Goal: Information Seeking & Learning: Learn about a topic

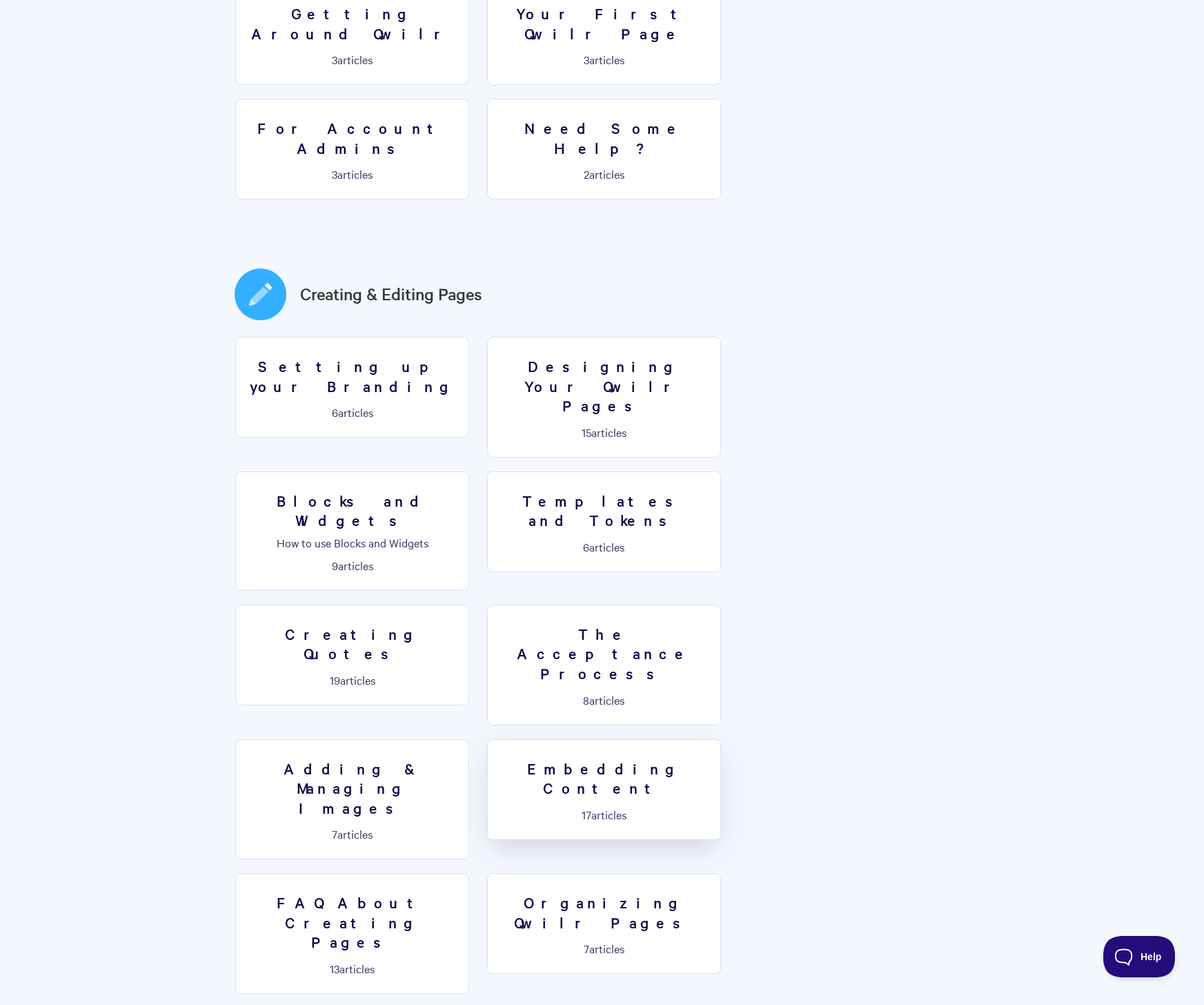
scroll to position [491, 0]
click at [460, 536] on p "How to use Blocks and Widgets" at bounding box center [352, 542] width 216 height 12
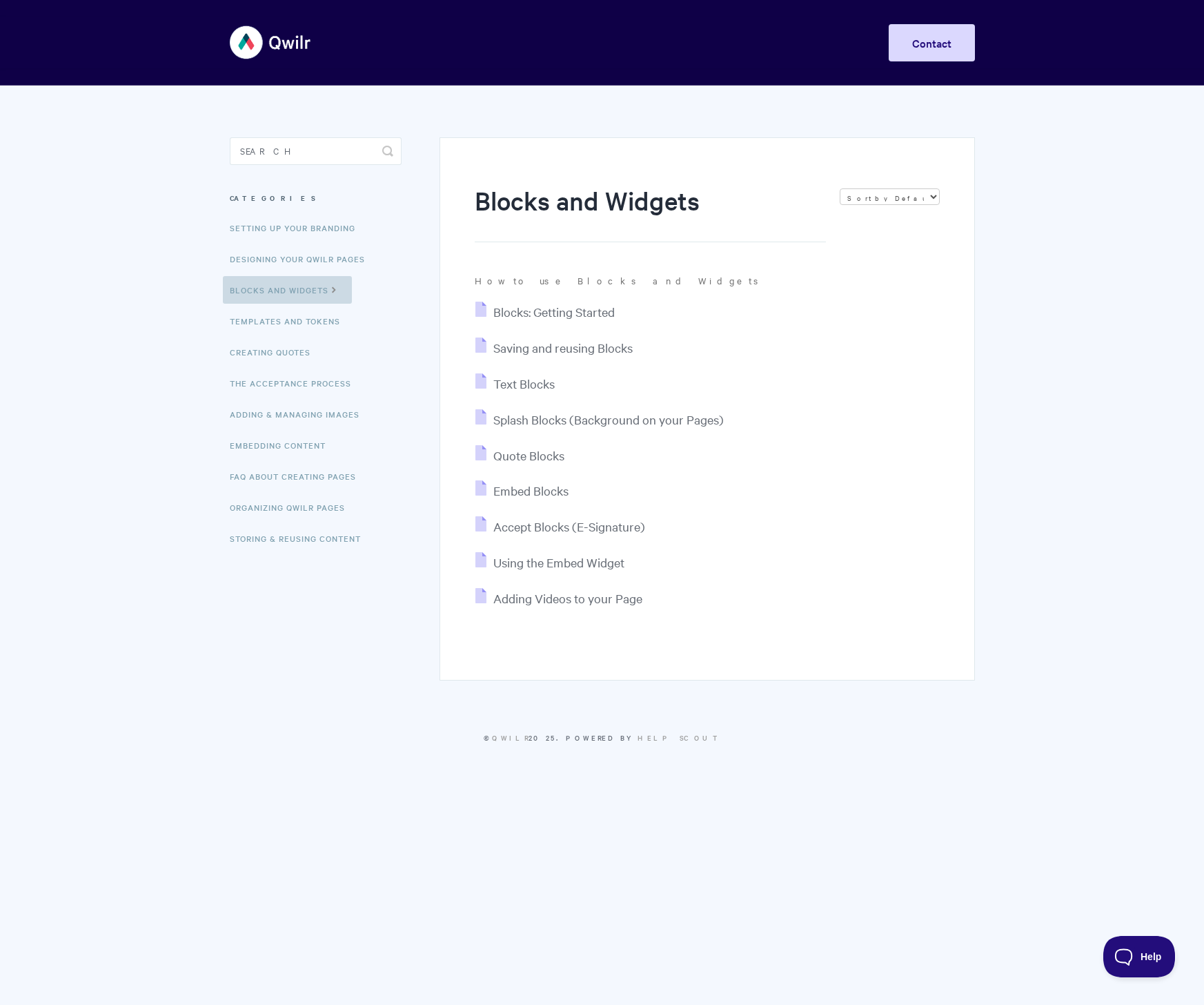
click at [333, 290] on icon at bounding box center [334, 288] width 12 height 11
click at [506, 387] on span "Text Blocks" at bounding box center [524, 383] width 62 height 16
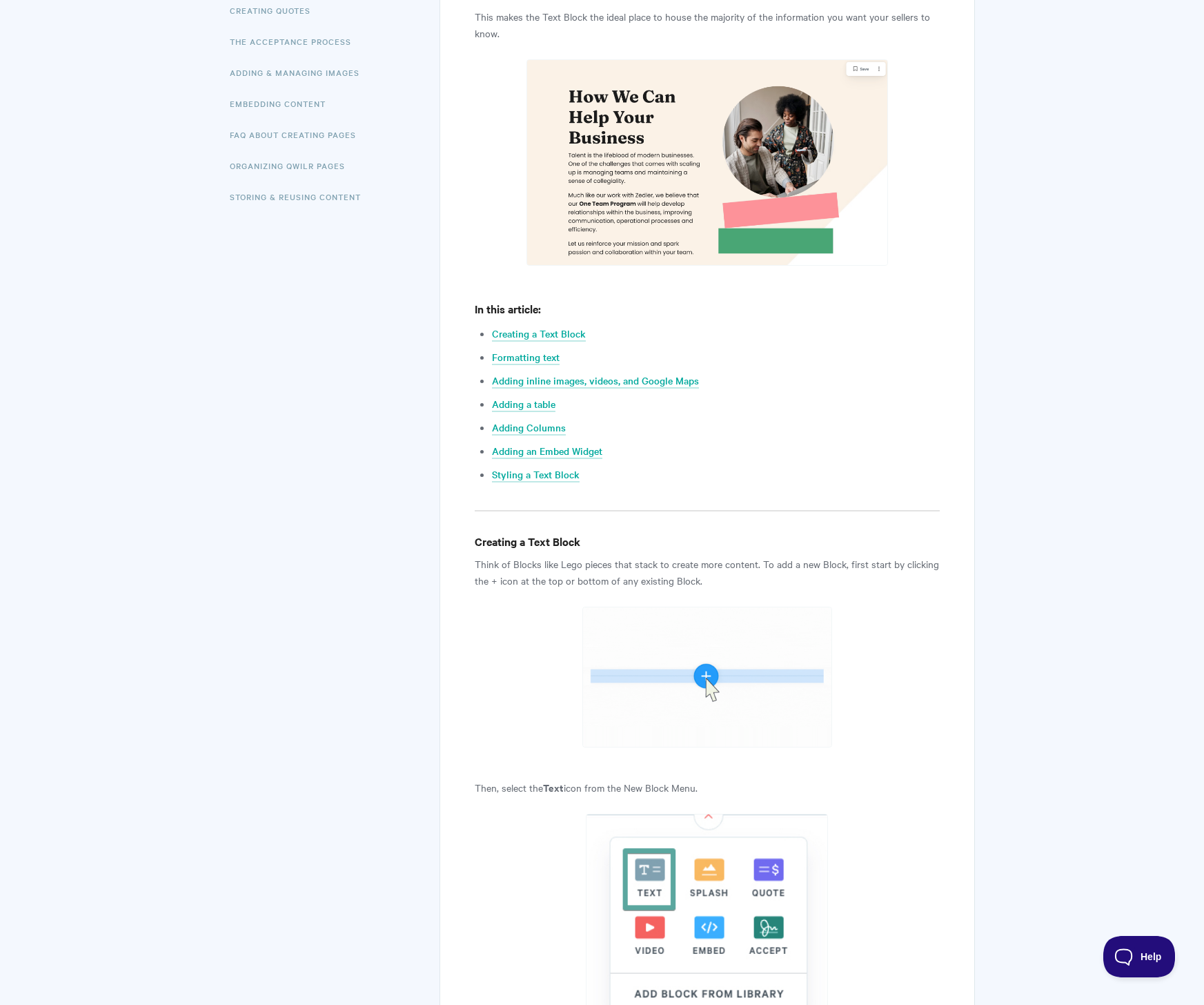
scroll to position [342, 0]
click at [520, 377] on link "Adding inline images, videos, and Google Maps" at bounding box center [596, 381] width 207 height 15
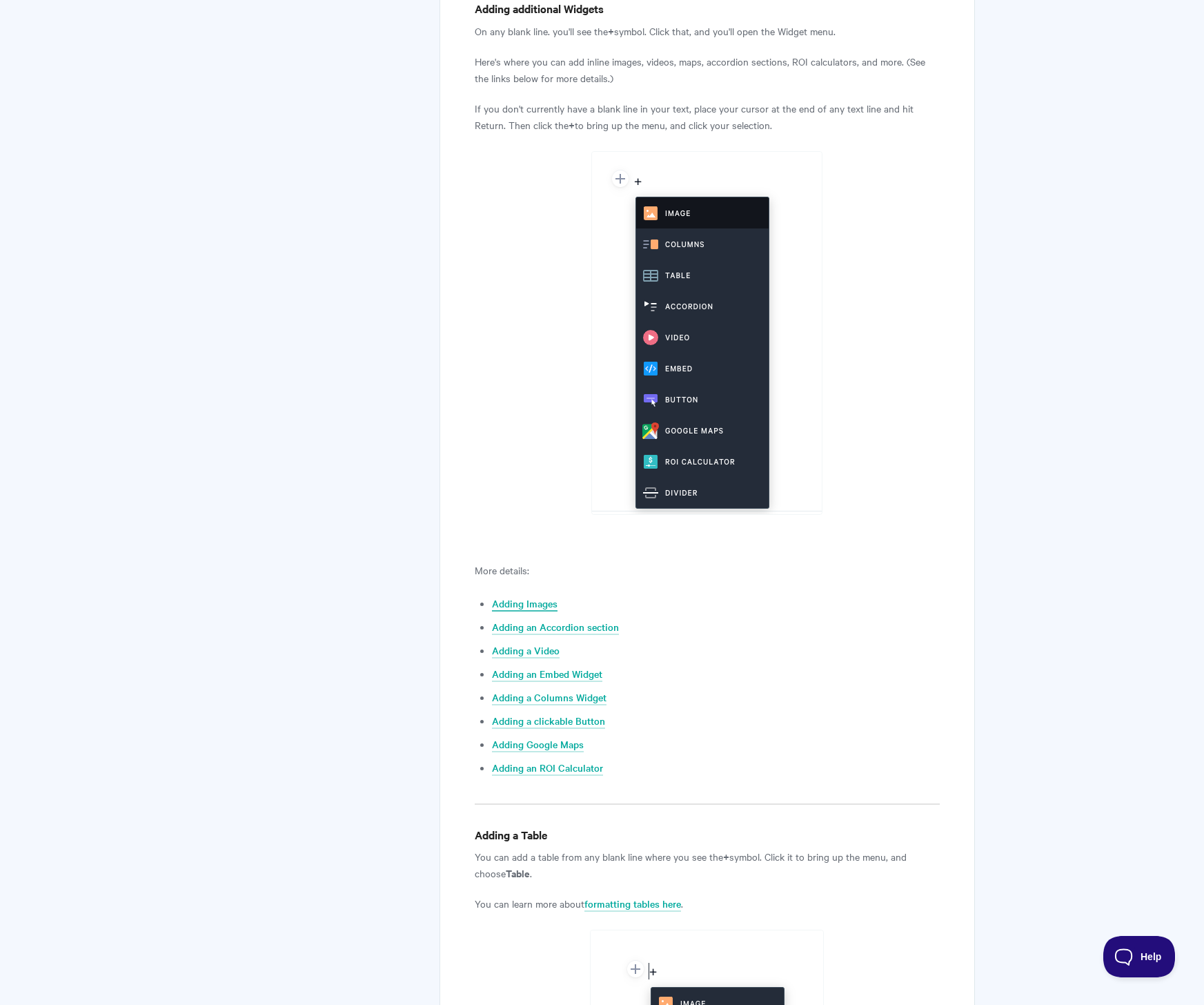
click at [516, 600] on link "Adding Images" at bounding box center [525, 604] width 66 height 15
click at [548, 689] on li "Adding a Columns Widget" at bounding box center [716, 697] width 447 height 17
click at [547, 691] on link "Adding a Columns Widget" at bounding box center [550, 698] width 114 height 15
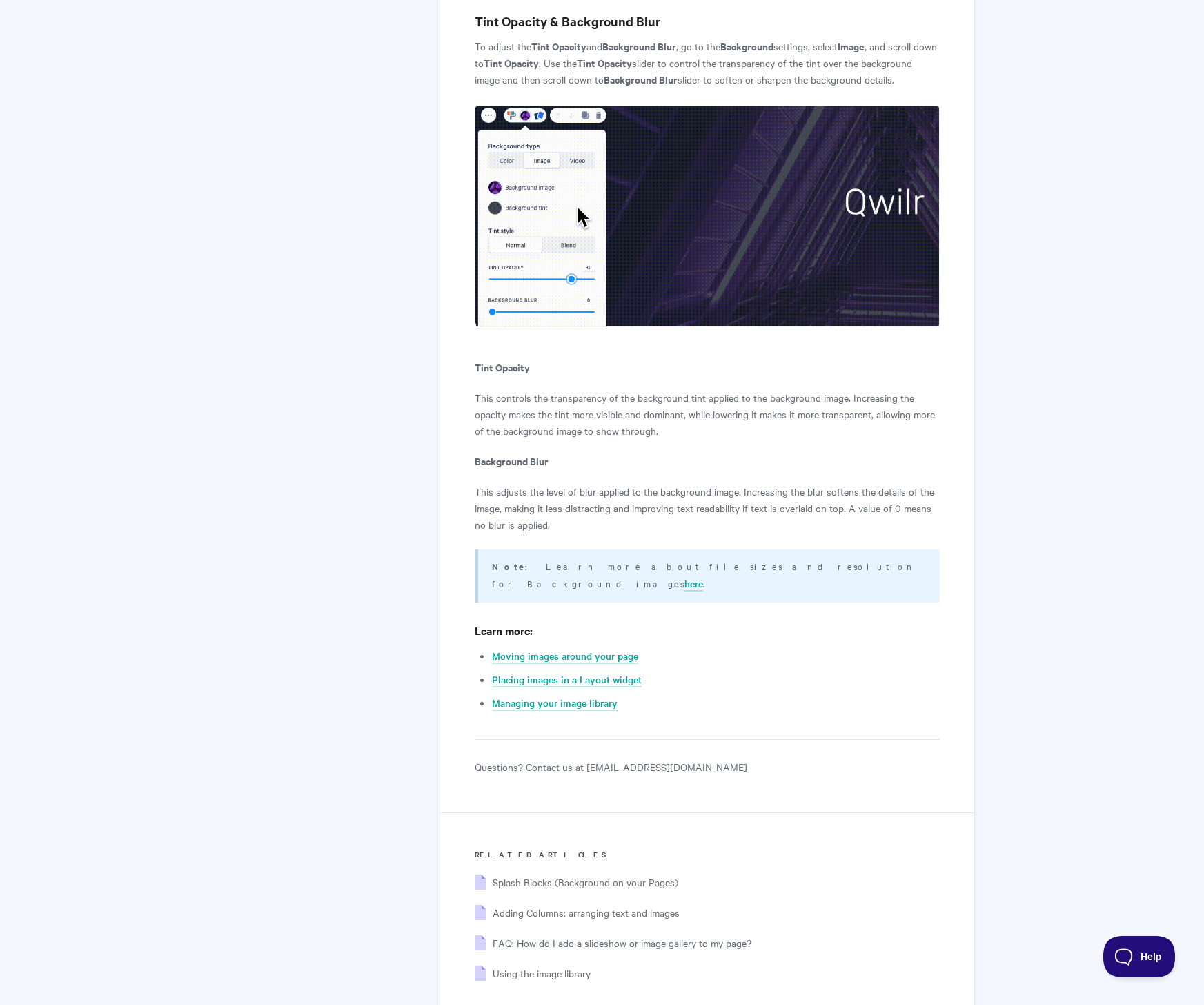
scroll to position [9035, 0]
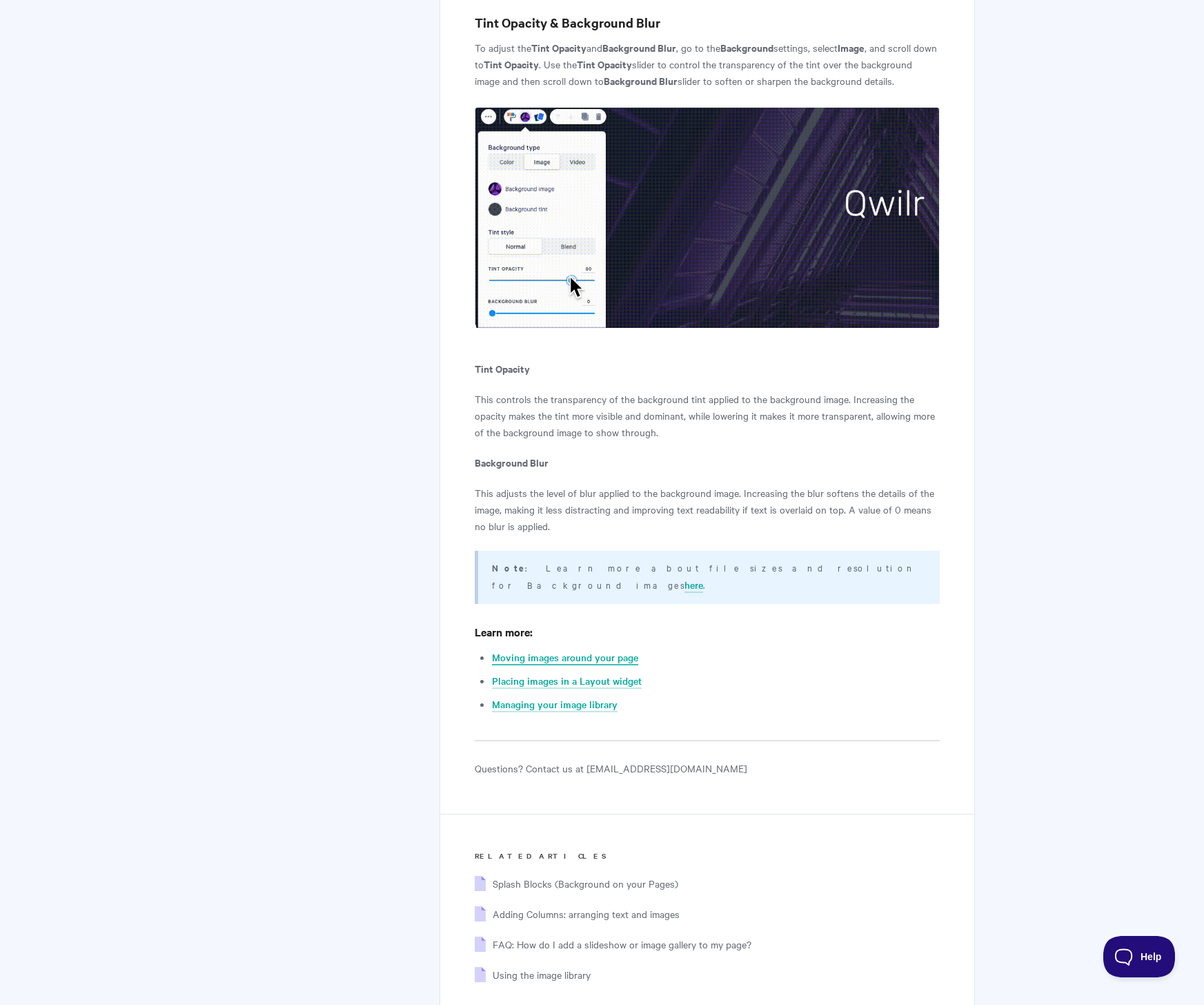
click at [541, 650] on link "Moving images around your page" at bounding box center [565, 657] width 146 height 15
click at [534, 674] on link "Placing images in a Layout widget" at bounding box center [567, 681] width 150 height 15
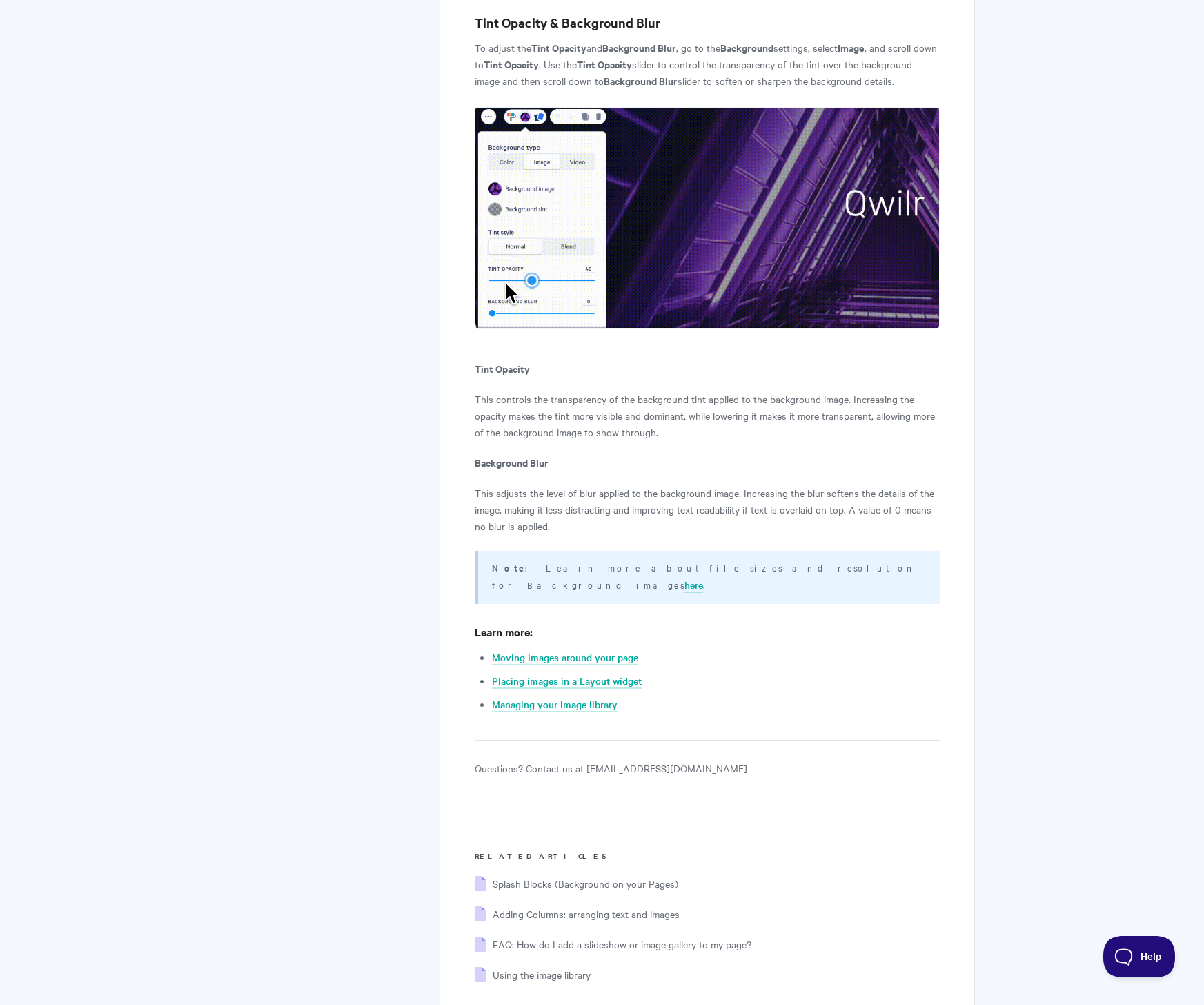
click at [611, 906] on span "Adding Columns: arranging text and images" at bounding box center [586, 913] width 187 height 14
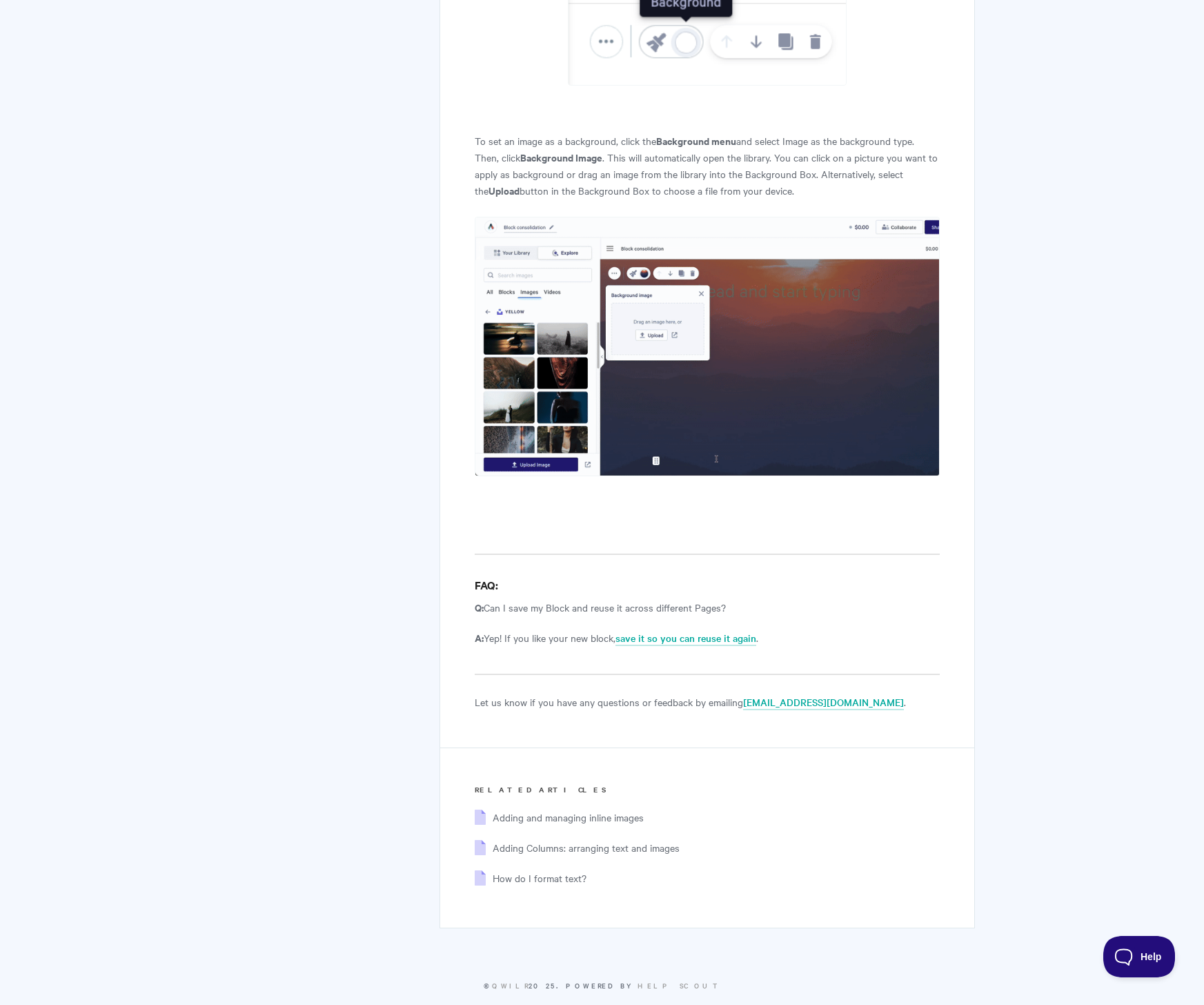
scroll to position [5721, 0]
click at [569, 811] on span "Adding and managing inline images" at bounding box center [568, 818] width 151 height 14
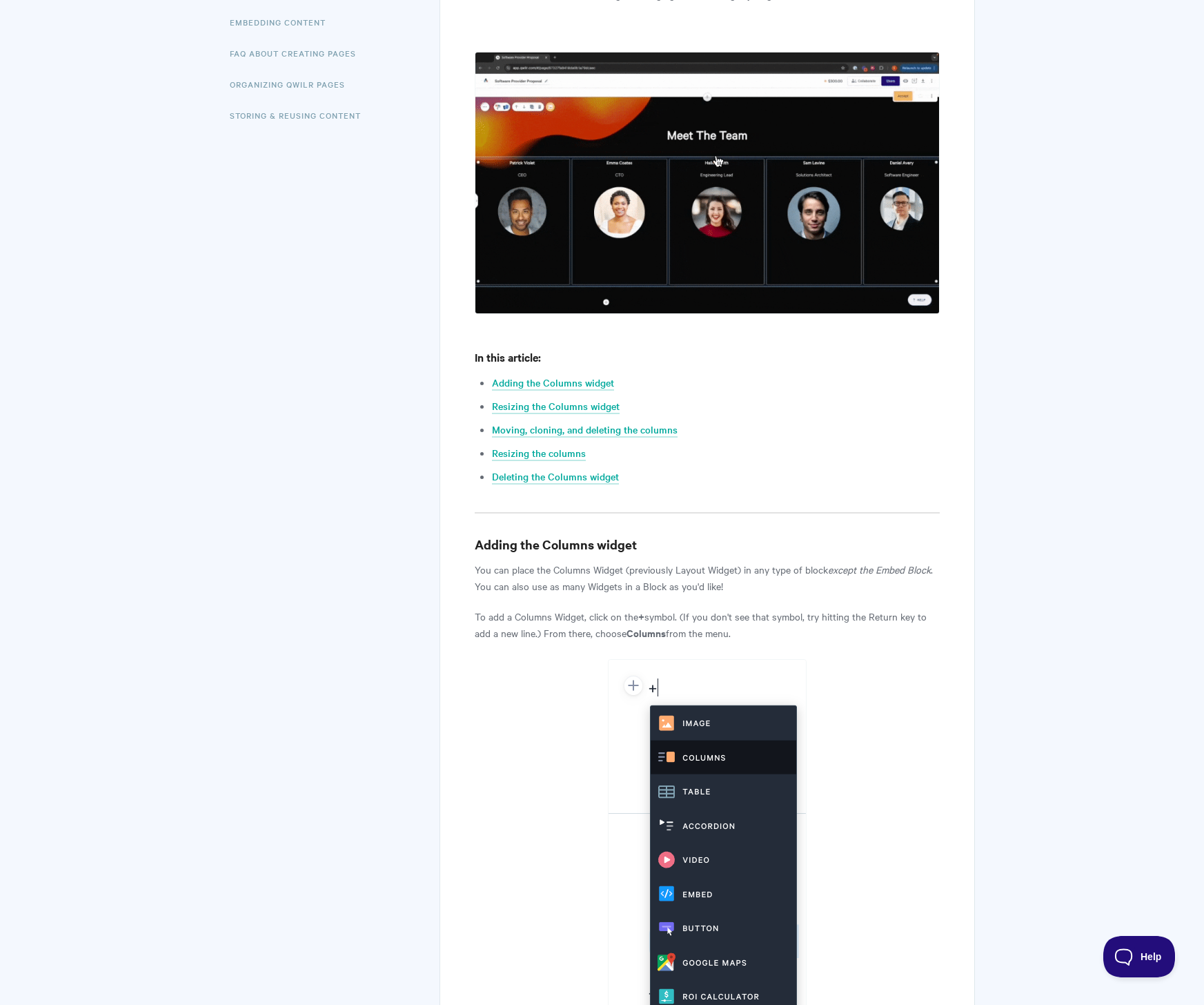
scroll to position [420, 0]
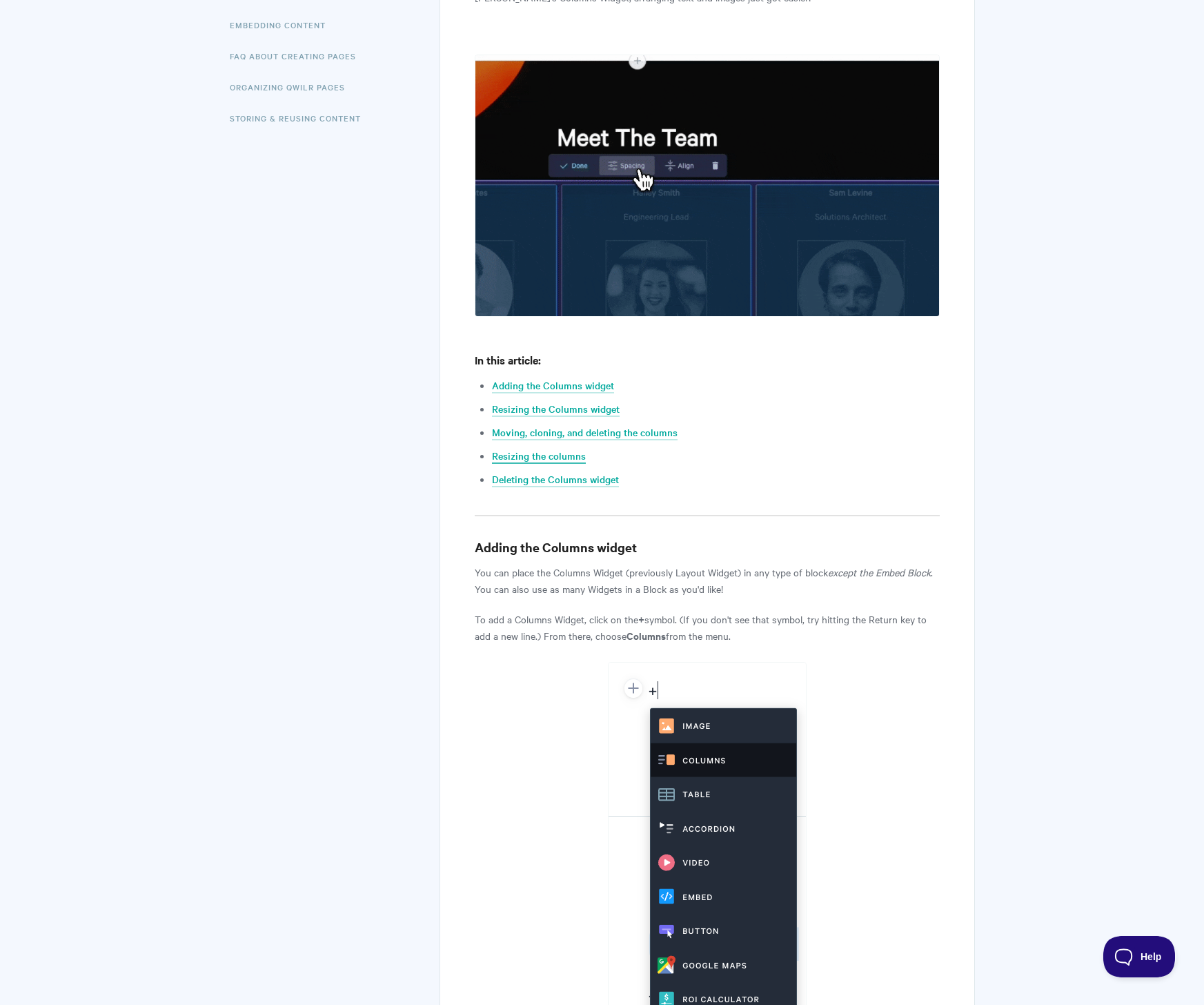
click at [546, 451] on link "Resizing the columns" at bounding box center [539, 456] width 94 height 15
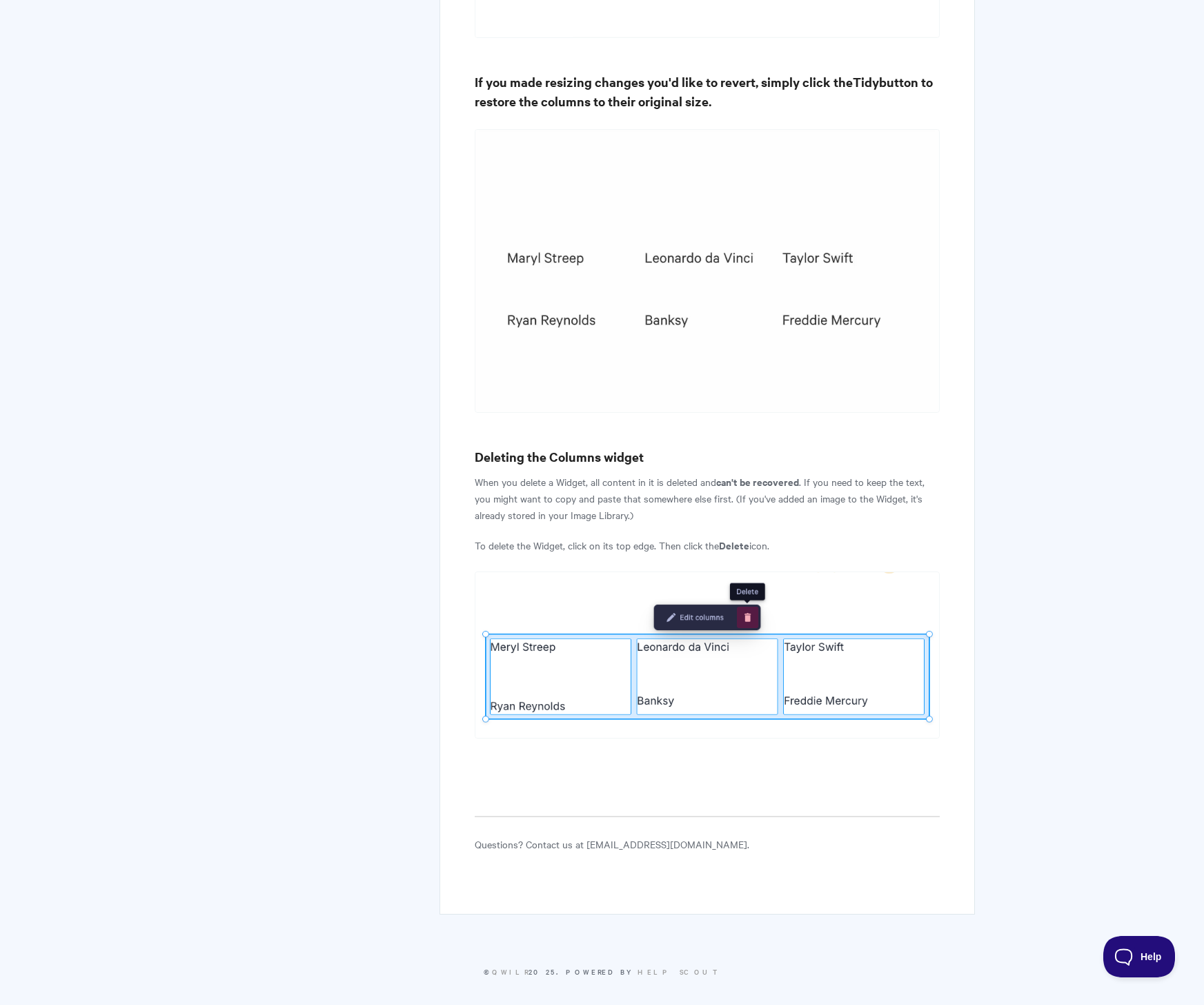
scroll to position [3872, 0]
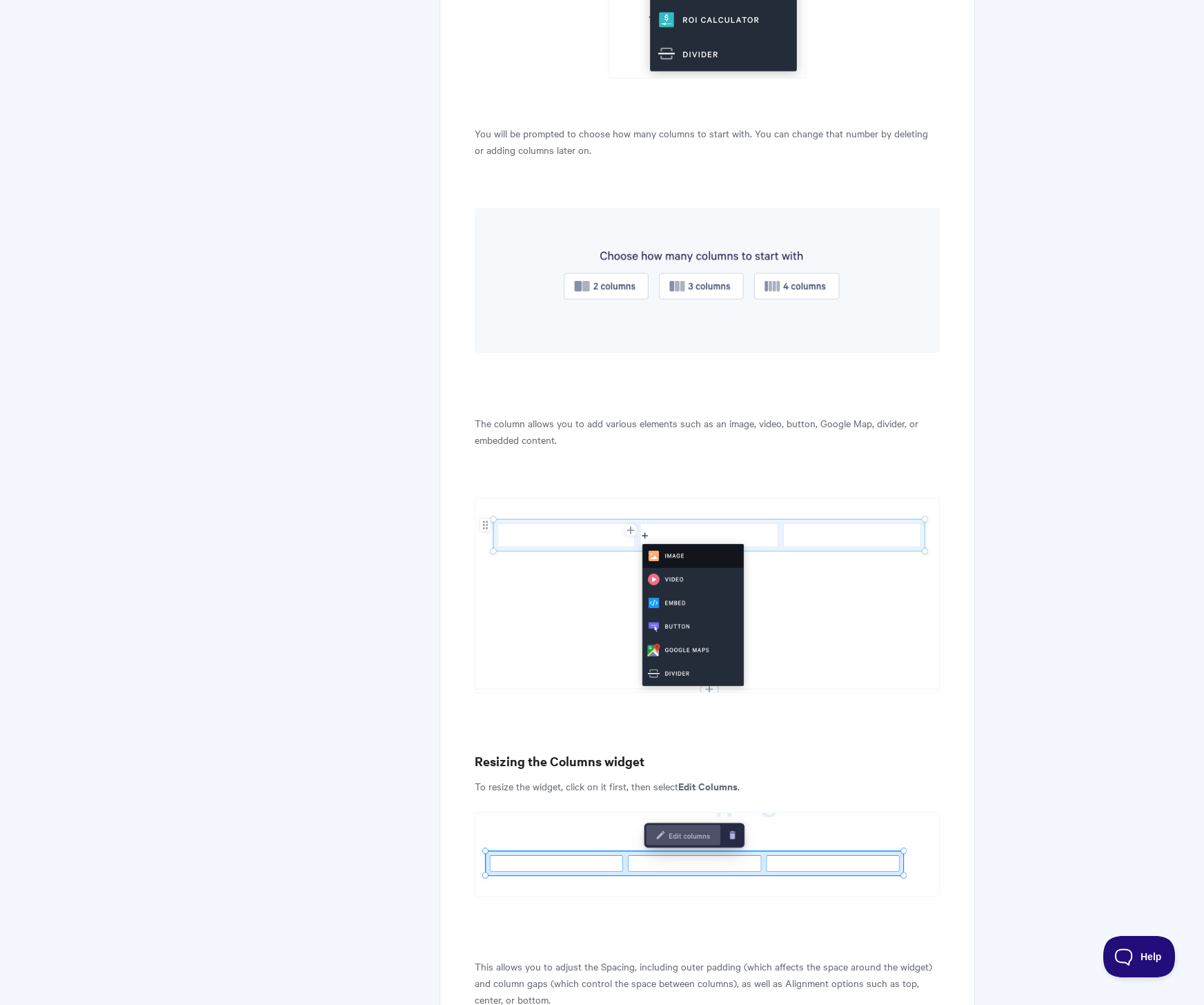
scroll to position [1731, 0]
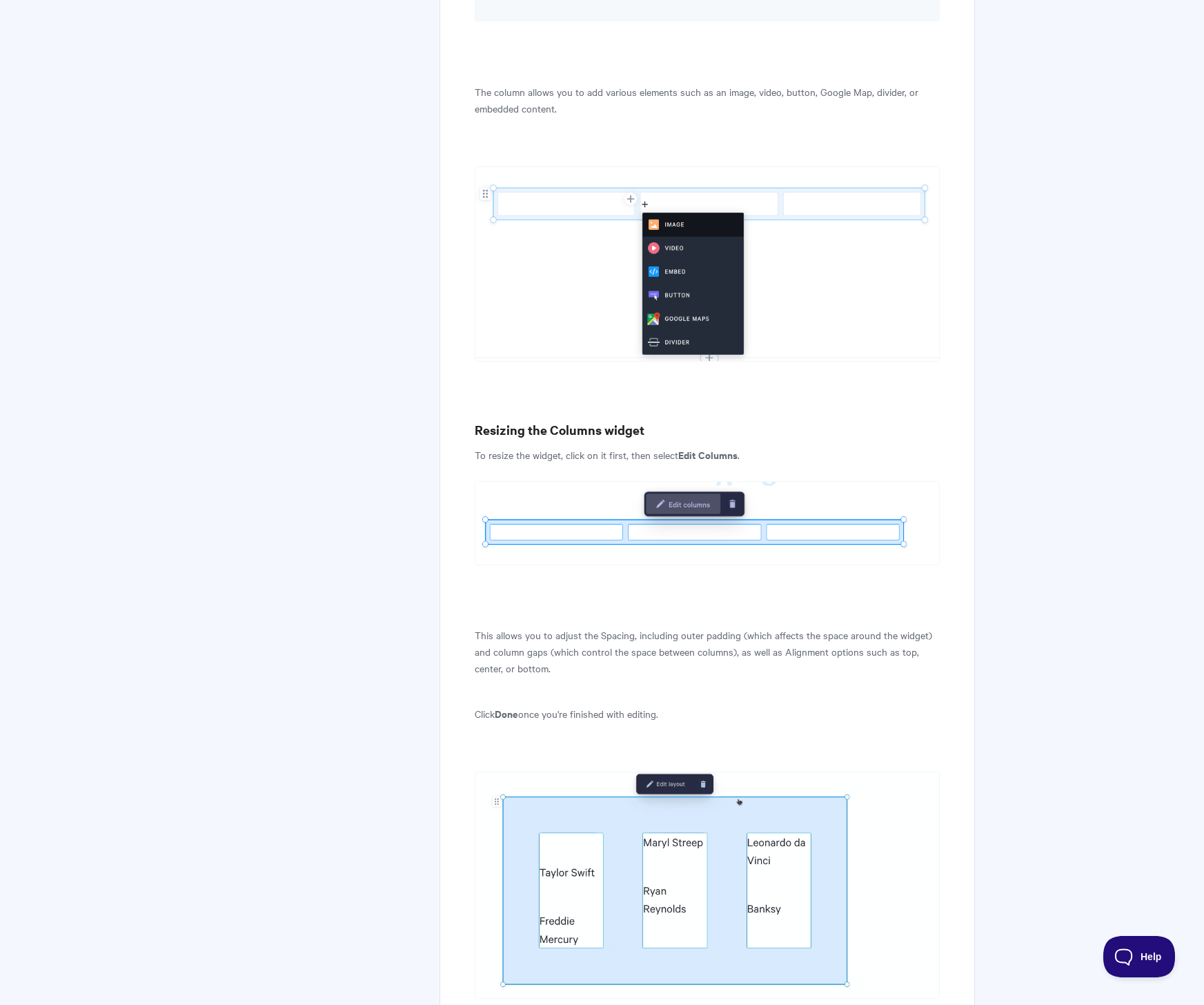
click at [1064, 668] on body "Toggle Navigation Home Getting Started Creating & Editing Pages Sharing & Analy…" at bounding box center [602, 711] width 1204 height 4885
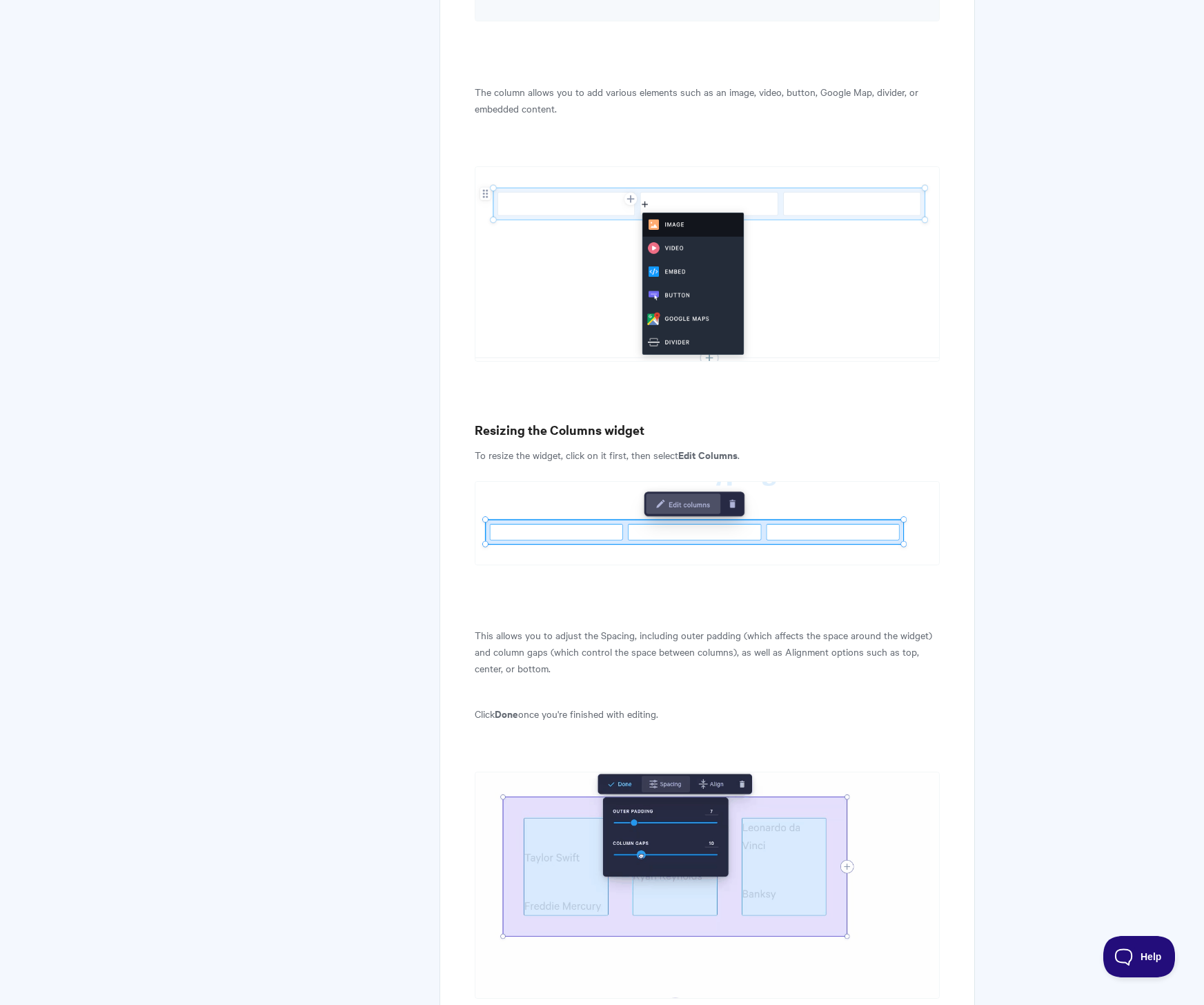
click at [1026, 670] on body "Toggle Navigation Home Getting Started Creating & Editing Pages Sharing & Analy…" at bounding box center [602, 711] width 1204 height 4885
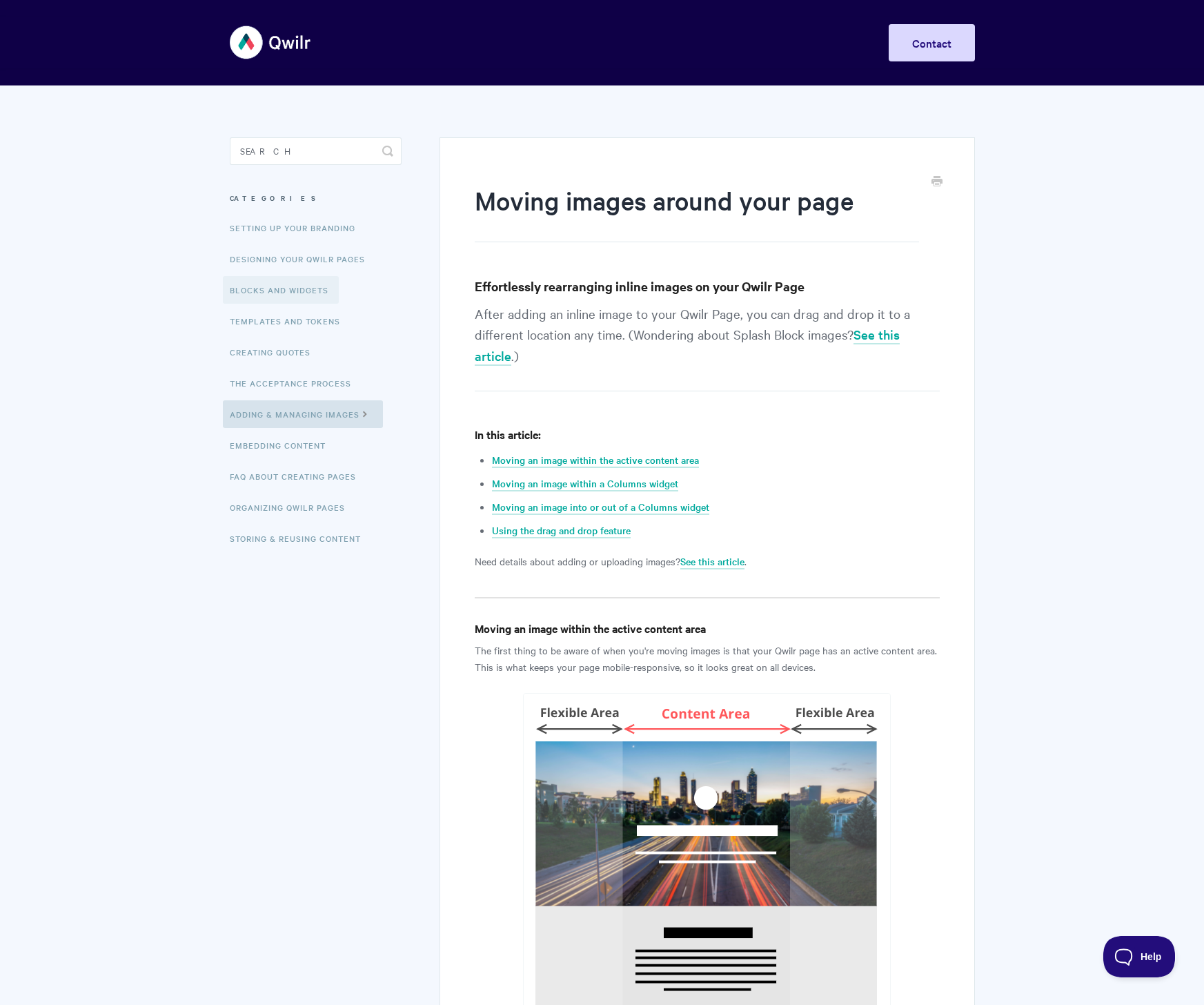
click at [255, 279] on link "Blocks and Widgets" at bounding box center [281, 290] width 116 height 28
click at [922, 426] on h4 "In this article:" at bounding box center [707, 434] width 465 height 17
click at [868, 486] on li "Moving an image within a Columns widget" at bounding box center [716, 483] width 447 height 17
click at [288, 299] on link "Blocks and Widgets" at bounding box center [281, 290] width 116 height 28
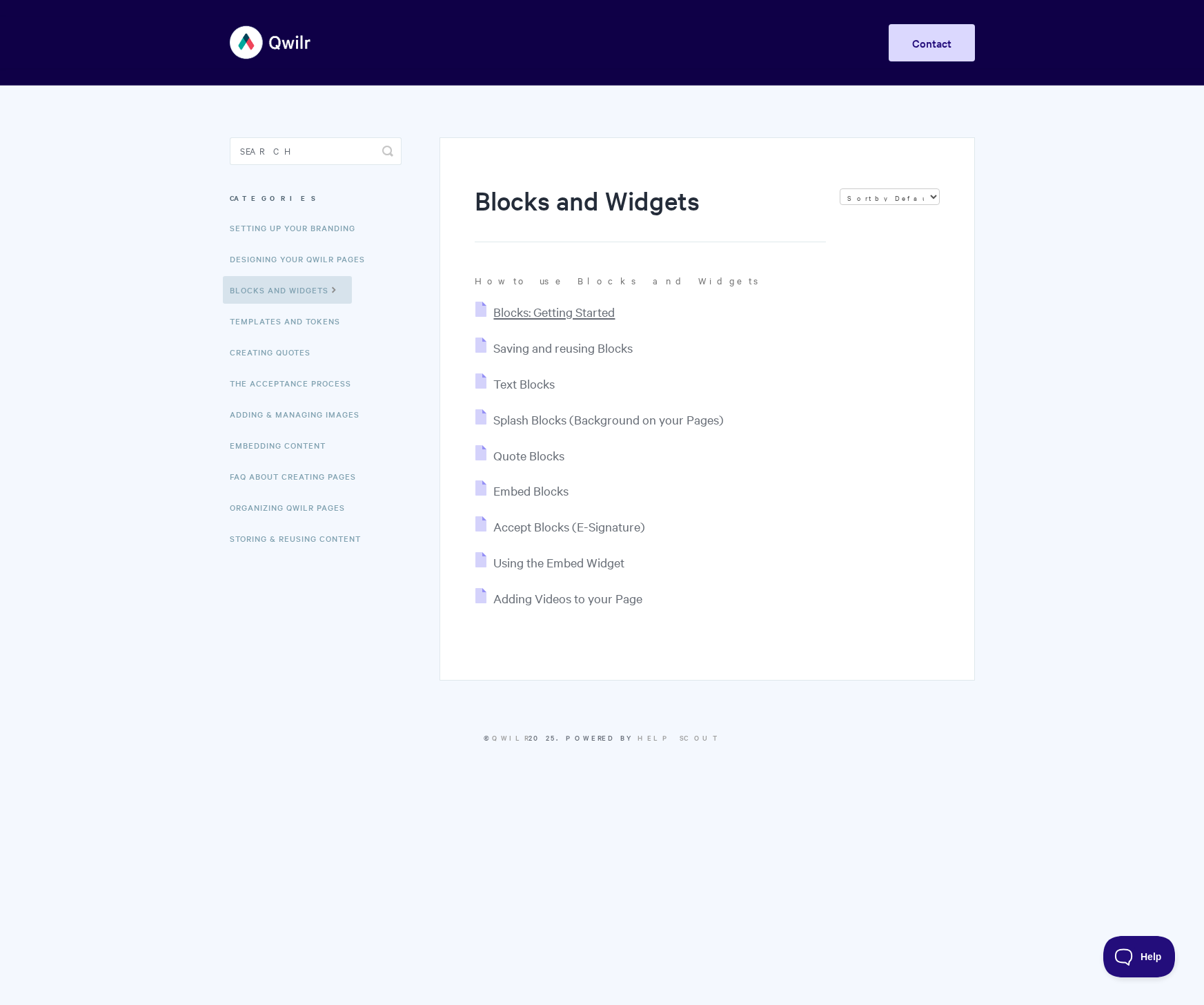
click at [520, 309] on span "Blocks: Getting Started" at bounding box center [553, 311] width 121 height 16
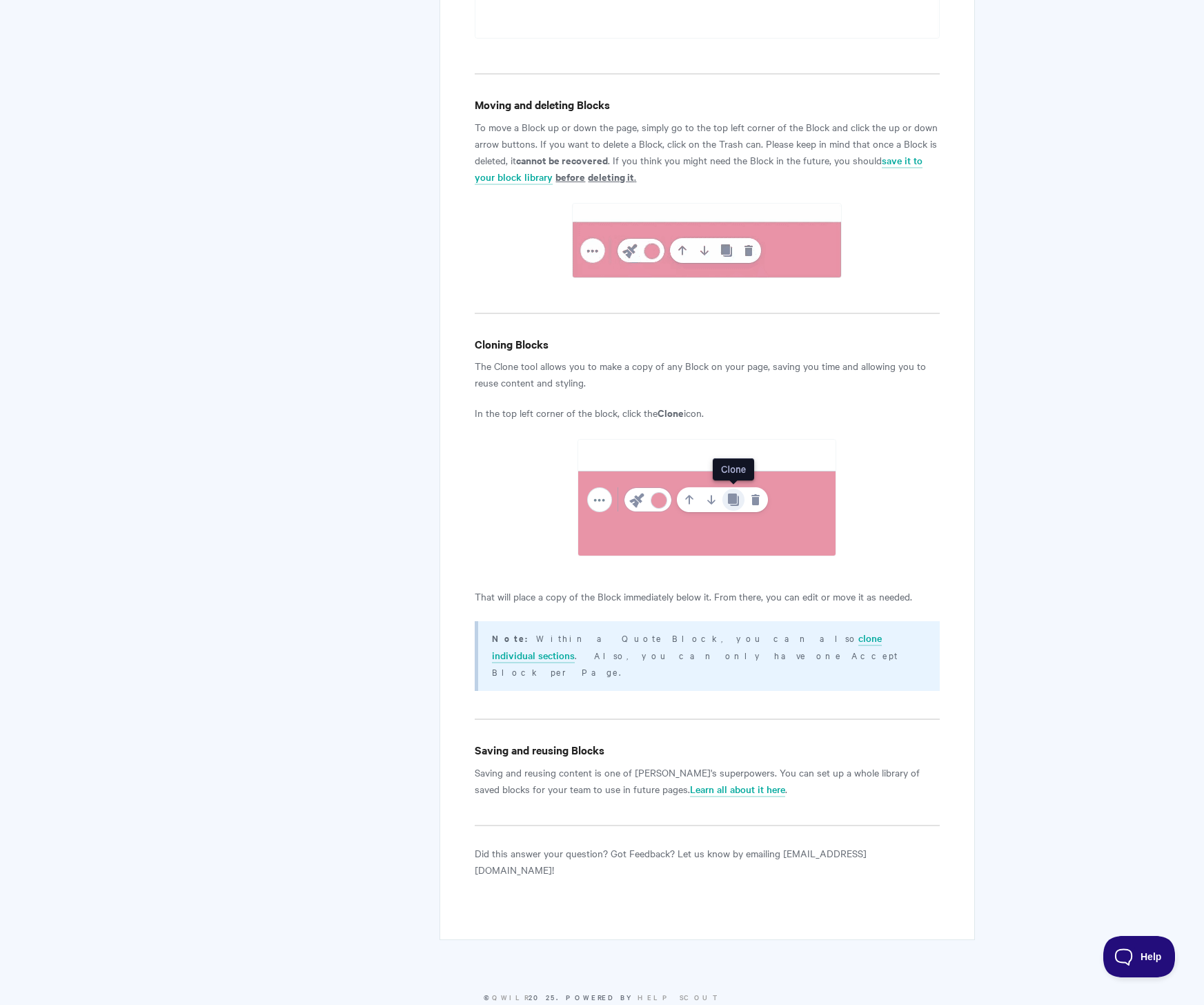
scroll to position [1266, 0]
click at [717, 635] on link "clone individual sections" at bounding box center [687, 647] width 390 height 32
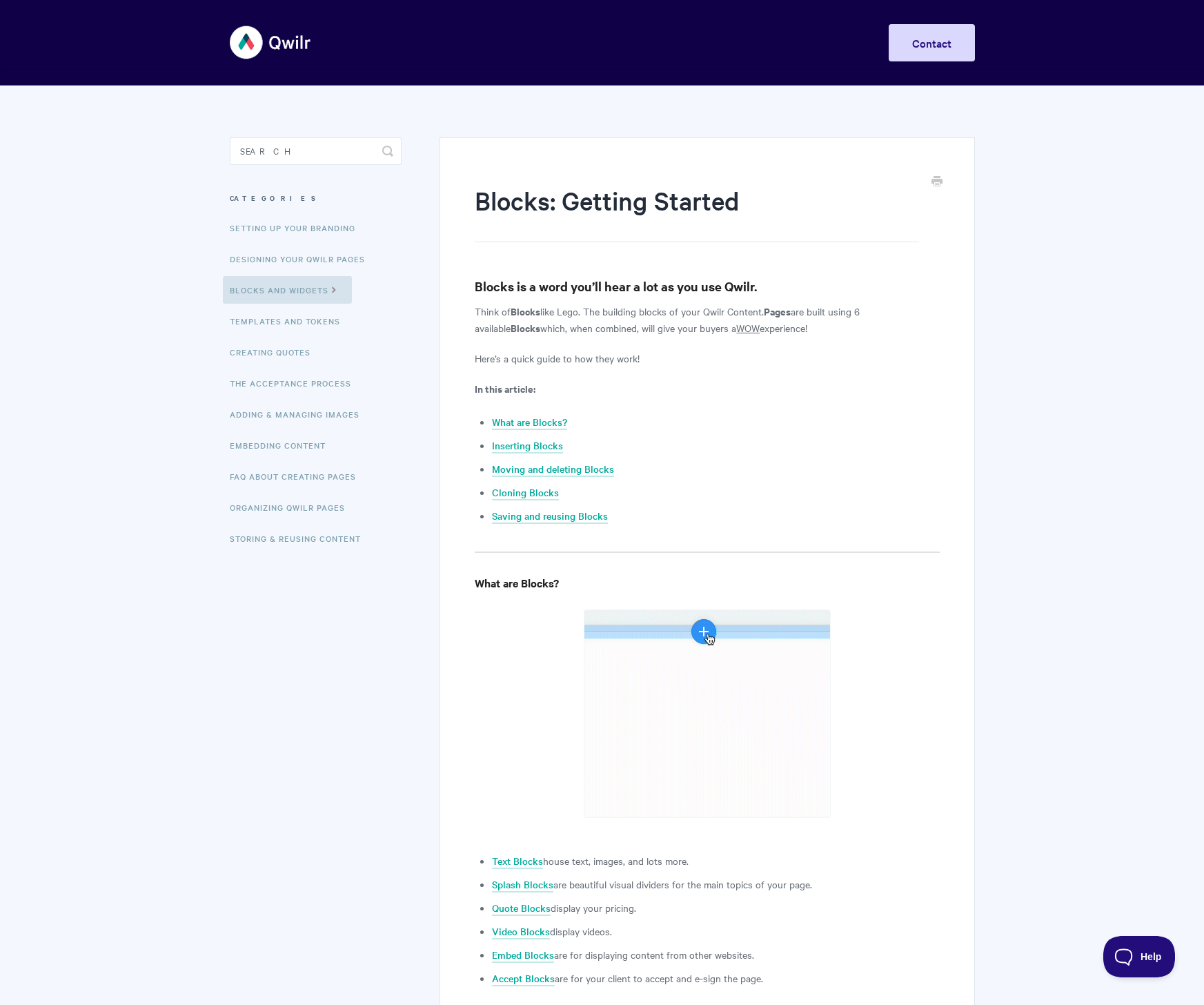
scroll to position [0, 0]
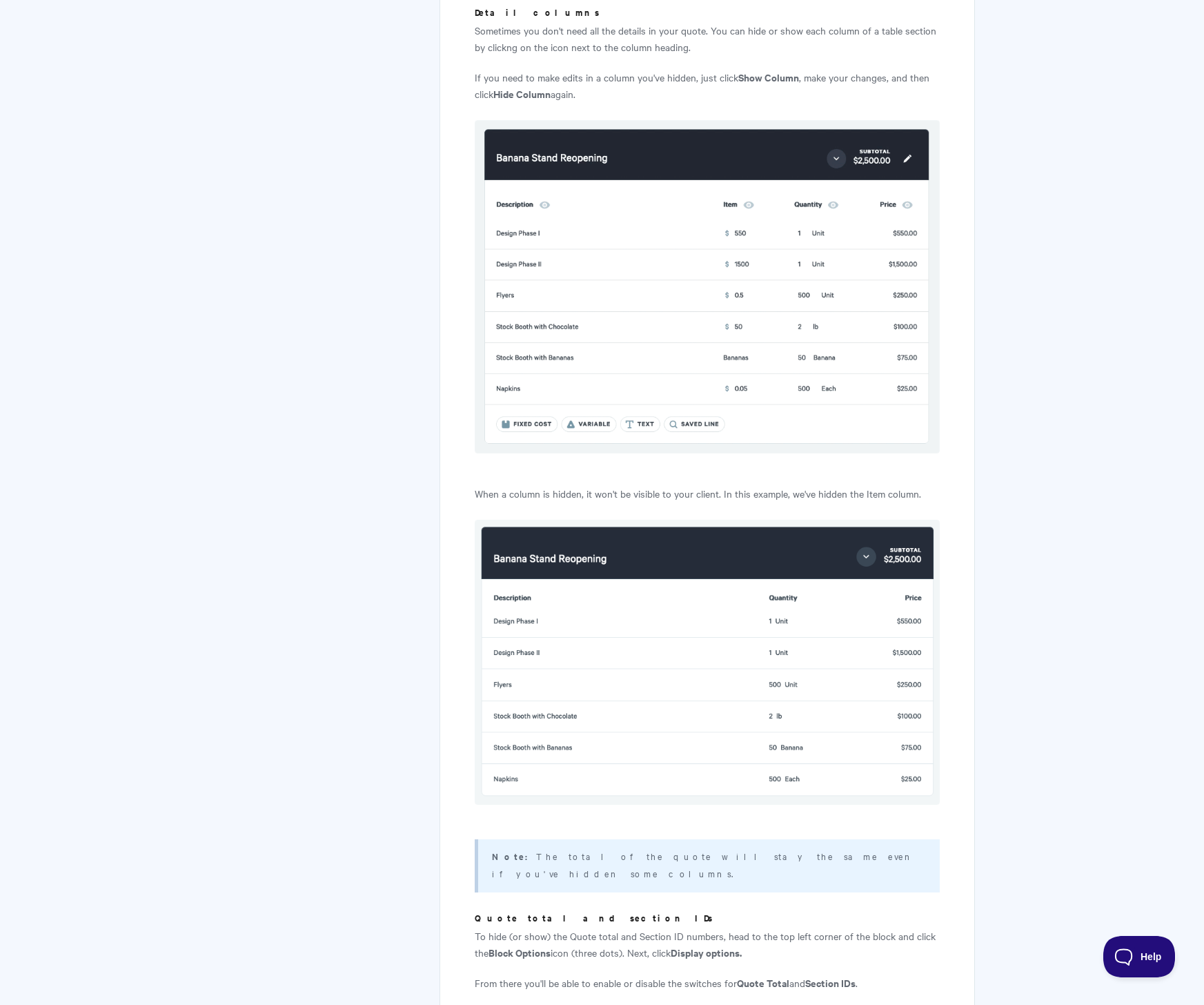
scroll to position [2816, 0]
